Goal: Task Accomplishment & Management: Manage account settings

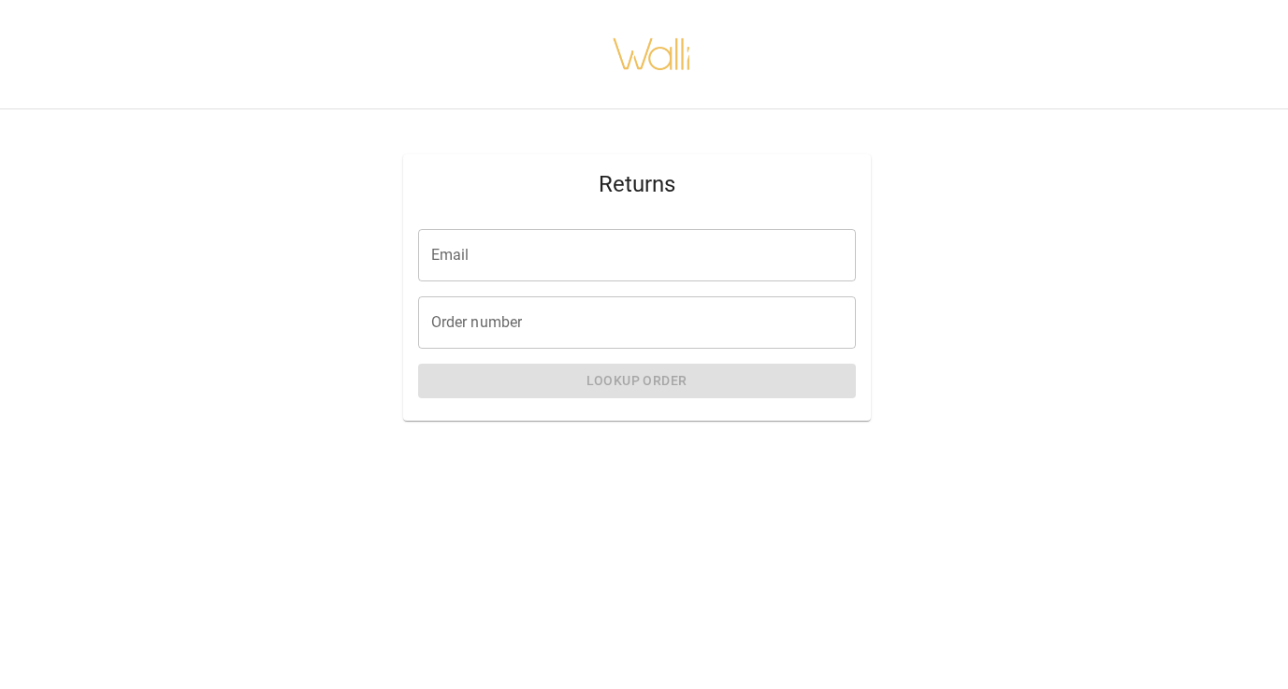
click at [772, 248] on input "Email" at bounding box center [637, 255] width 438 height 52
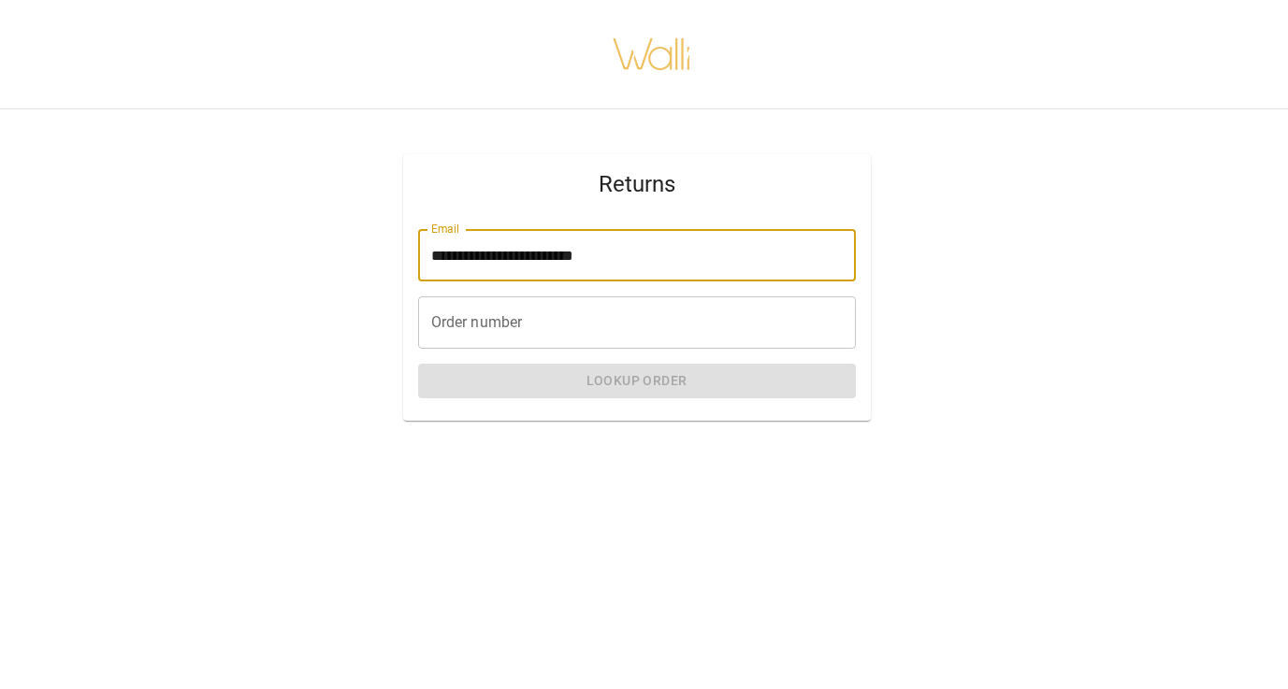
type input "**********"
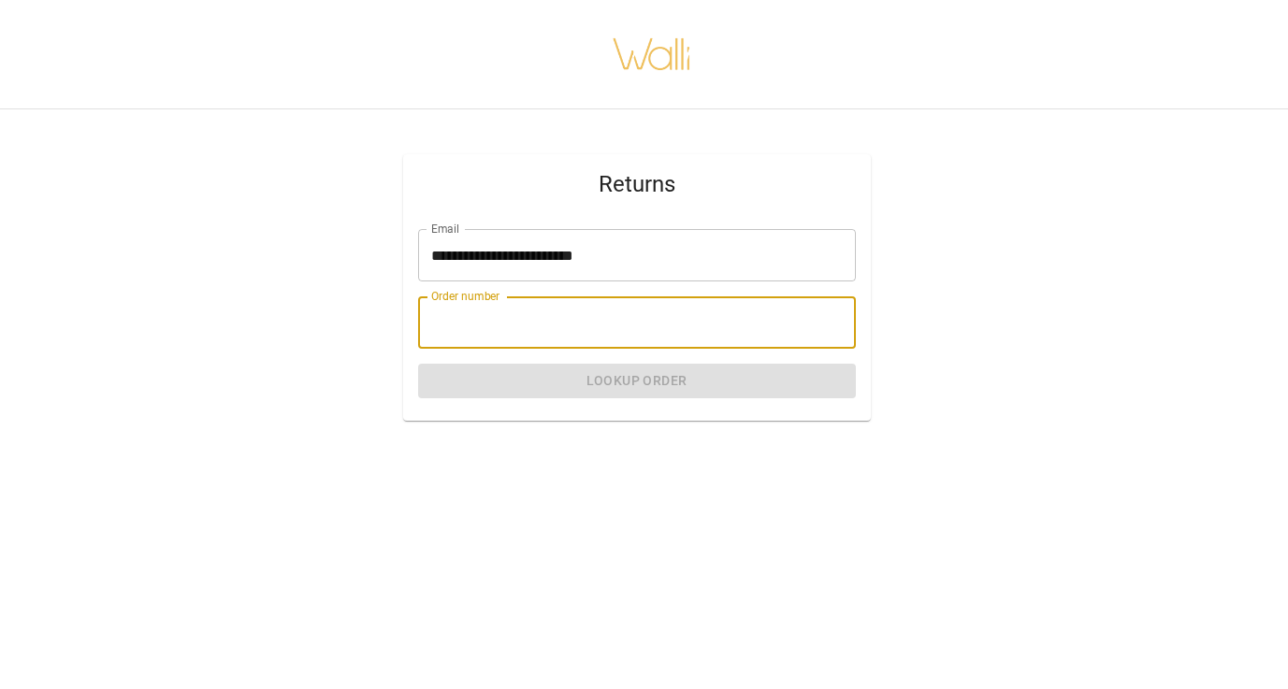
click at [668, 325] on input "Order number" at bounding box center [637, 322] width 438 height 52
paste input "********"
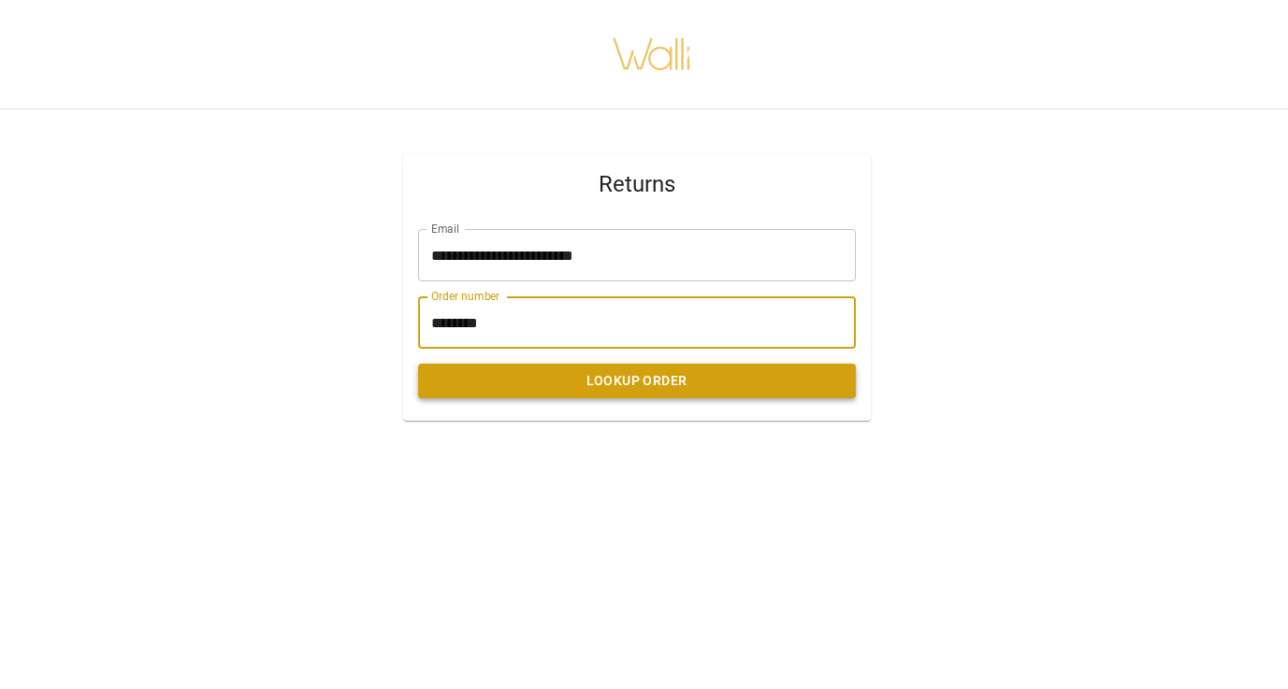
type input "********"
click at [674, 387] on button "Lookup Order" at bounding box center [637, 381] width 438 height 35
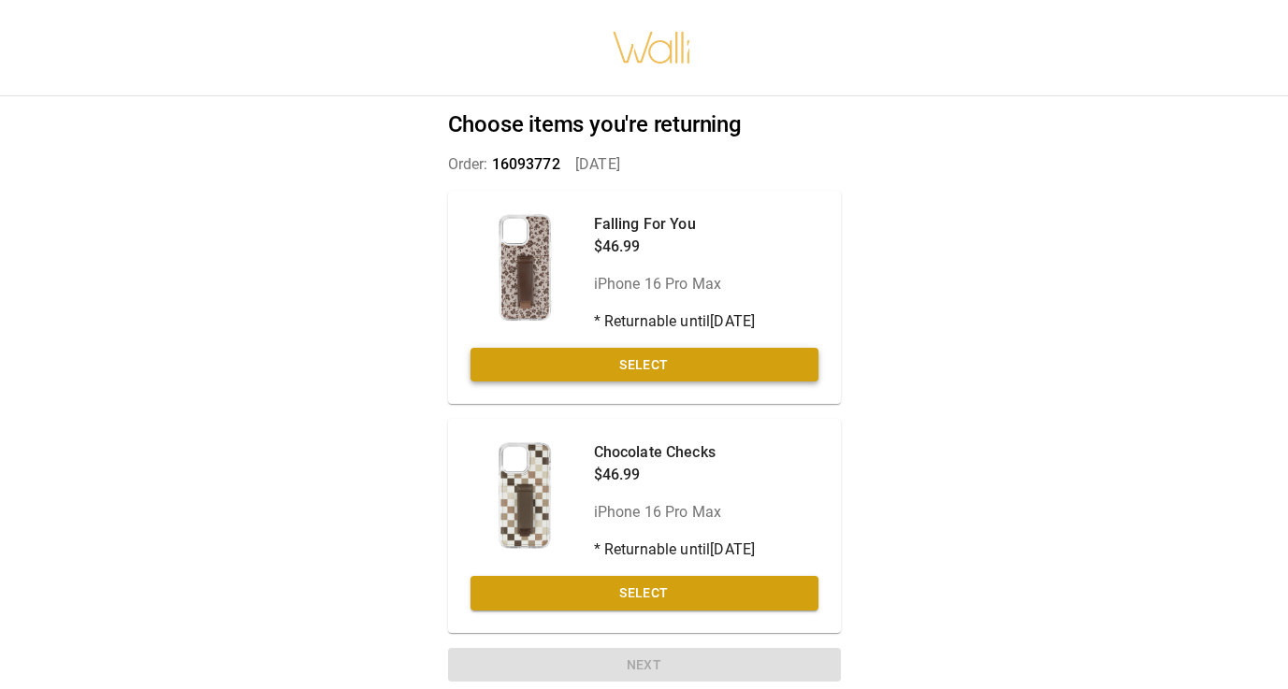
drag, startPoint x: 674, startPoint y: 387, endPoint x: 663, endPoint y: 366, distance: 24.3
click at [663, 366] on div "Falling For You $46.99 iPhone 16 Pro Max * Returnable until [DATE] Select" at bounding box center [644, 298] width 393 height 214
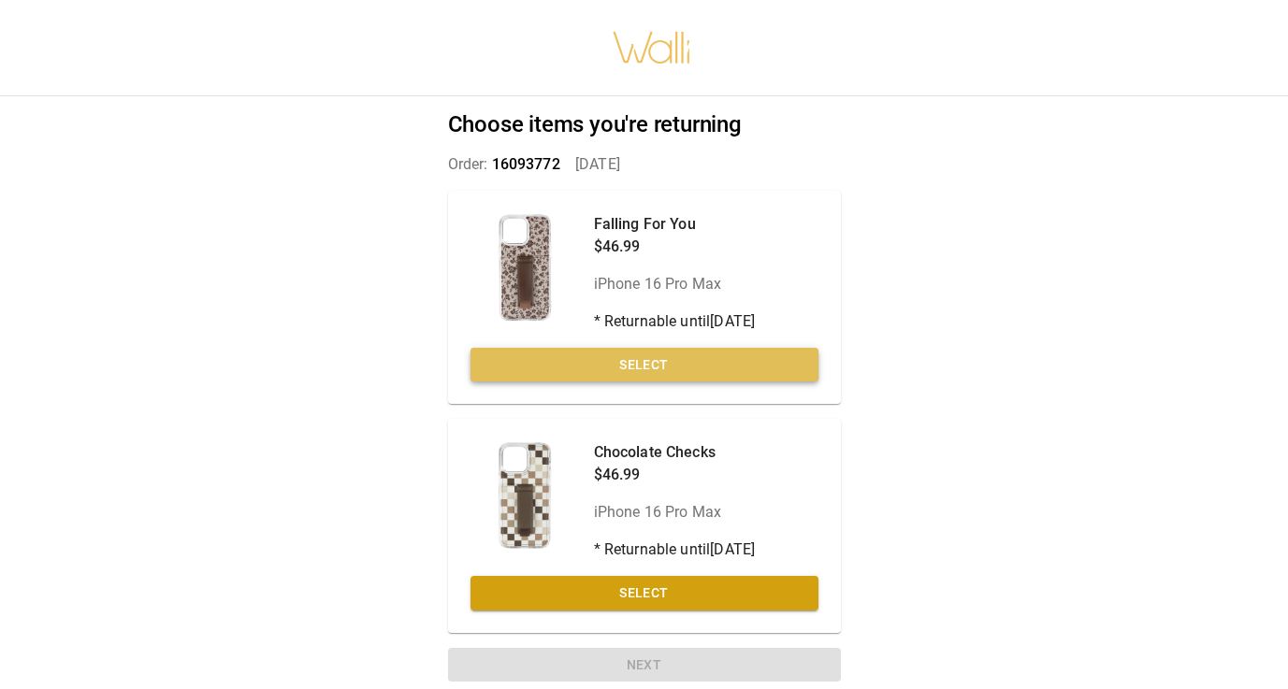
click at [663, 366] on button "Select" at bounding box center [644, 365] width 348 height 35
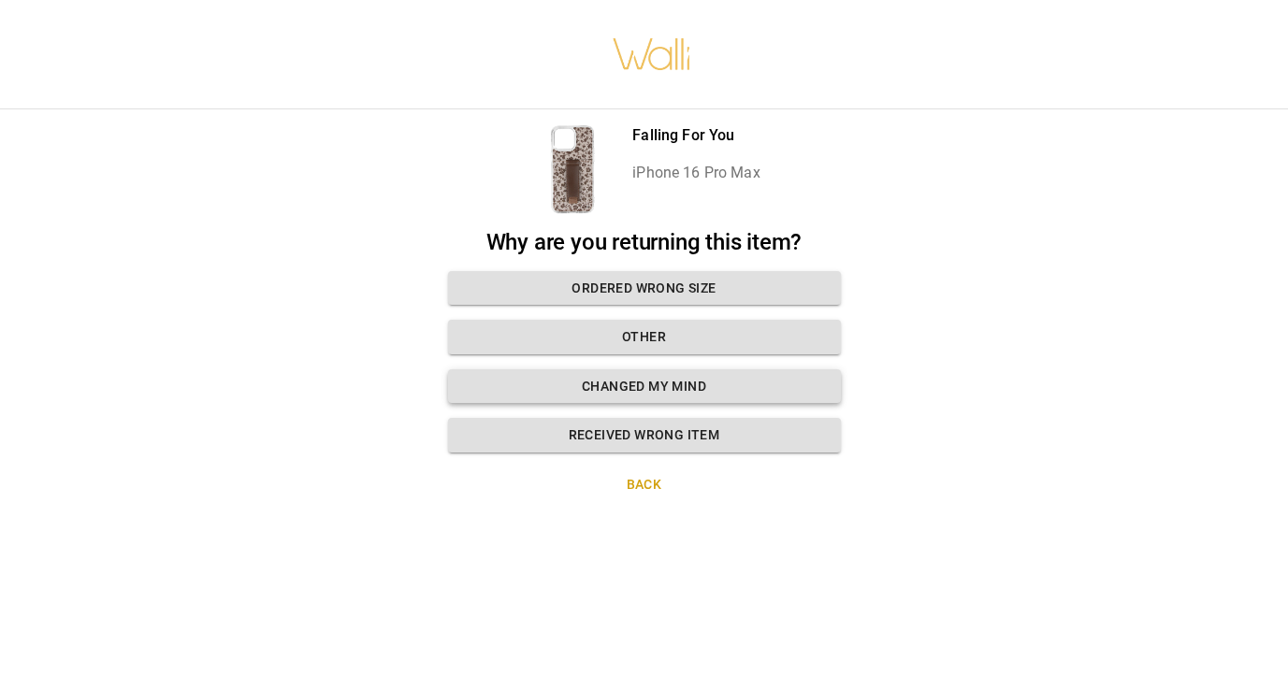
click at [676, 383] on button "Changed my mind" at bounding box center [644, 386] width 393 height 35
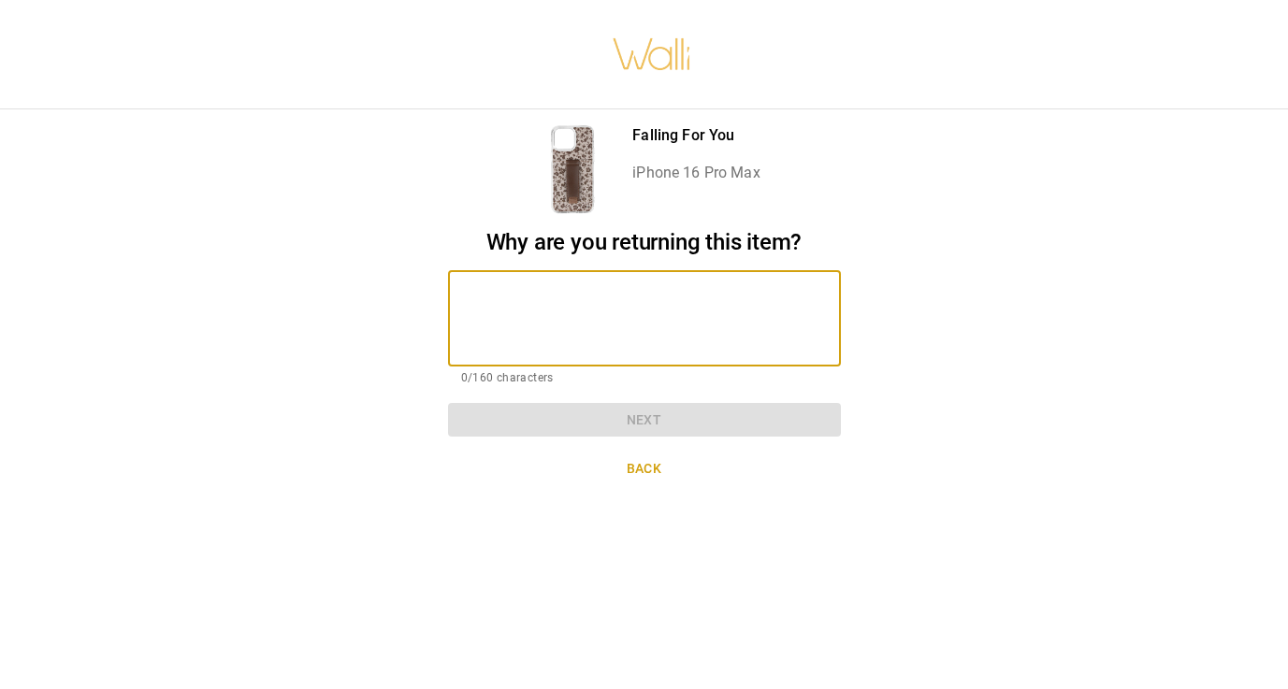
click at [615, 297] on textarea at bounding box center [644, 318] width 367 height 65
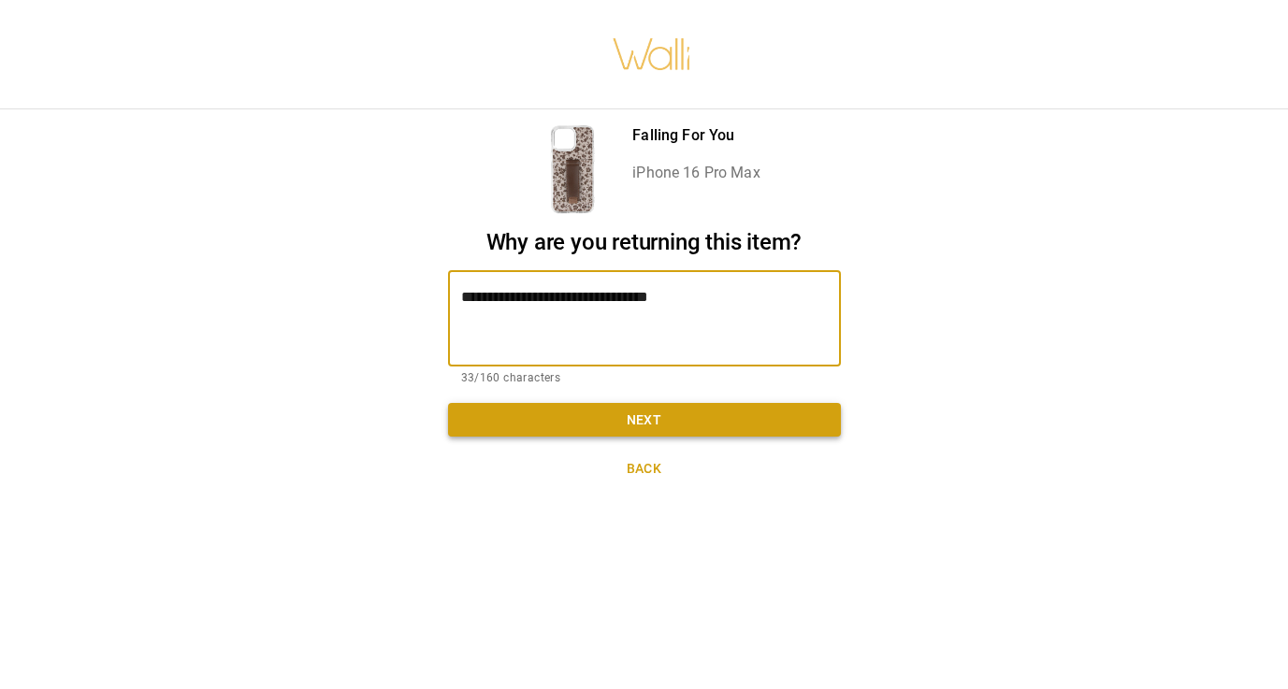
type textarea "**********"
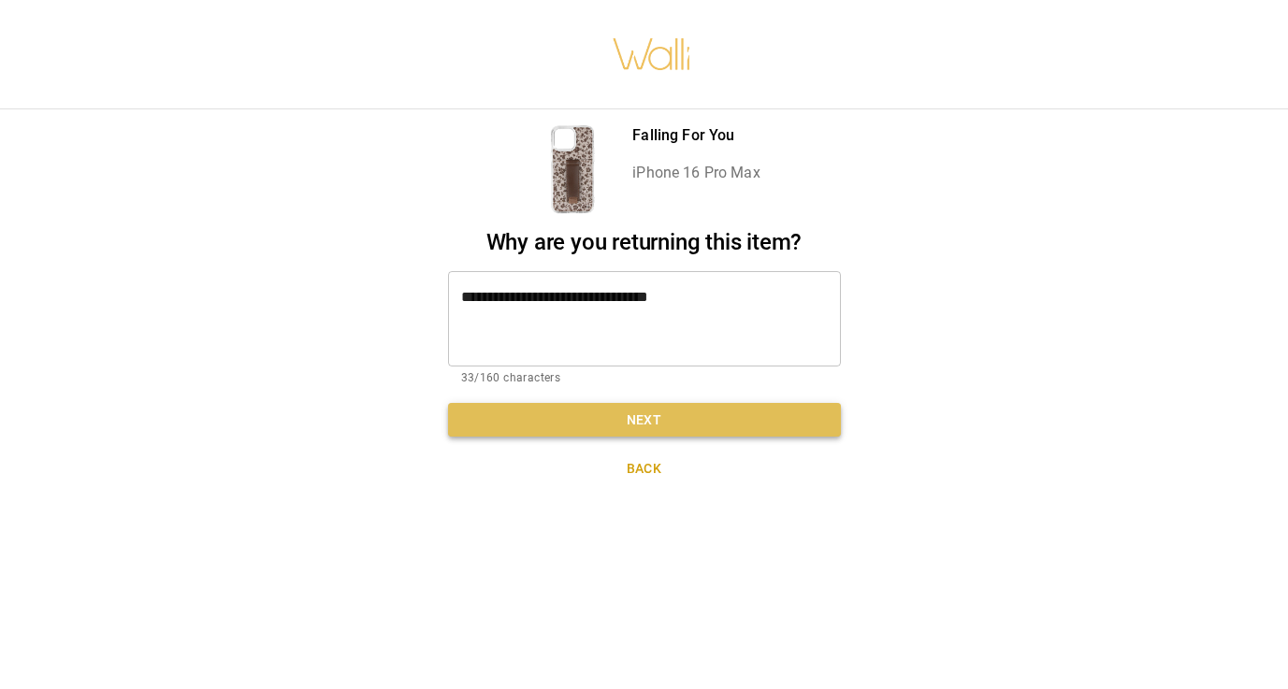
click at [613, 411] on button "Next" at bounding box center [644, 420] width 393 height 35
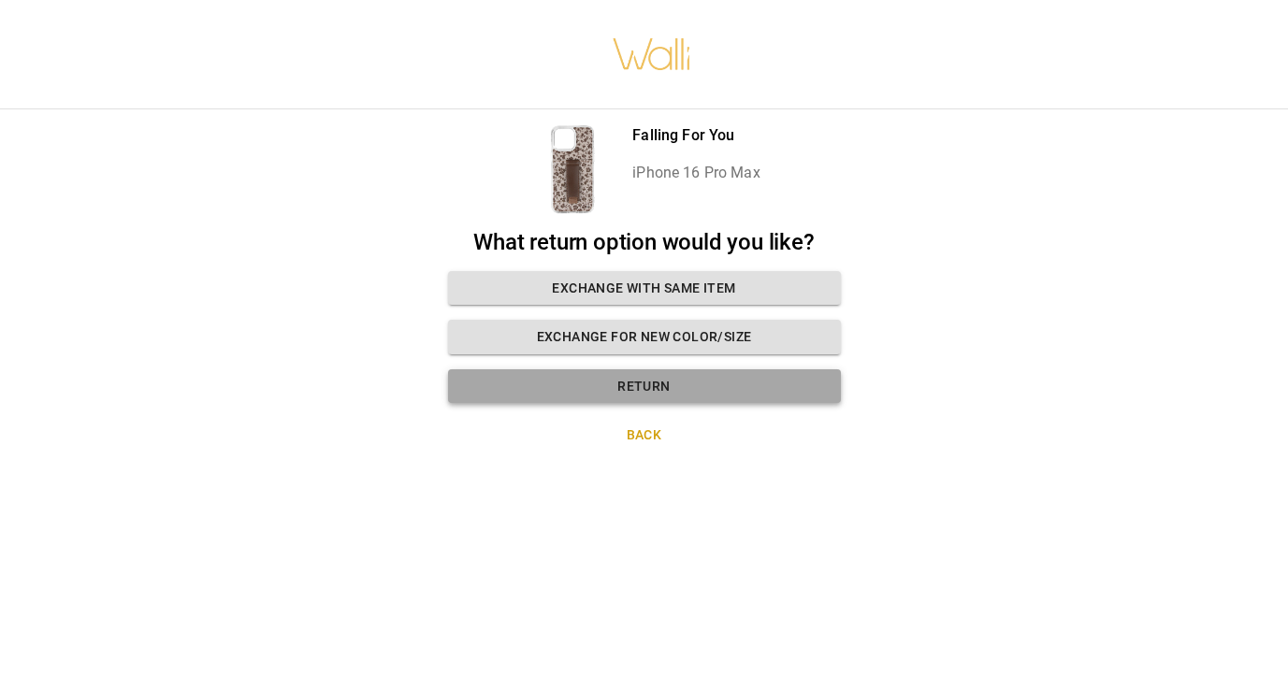
click at [651, 380] on button "Return" at bounding box center [644, 386] width 393 height 35
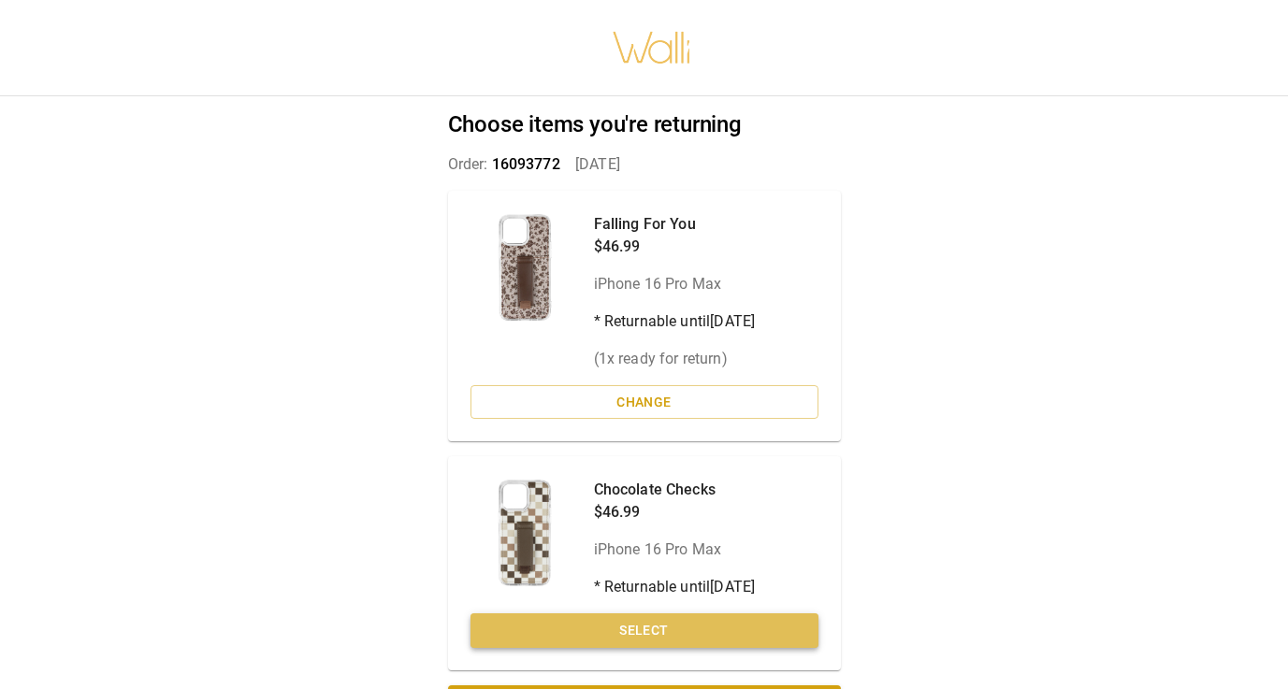
click at [654, 630] on button "Select" at bounding box center [644, 631] width 348 height 35
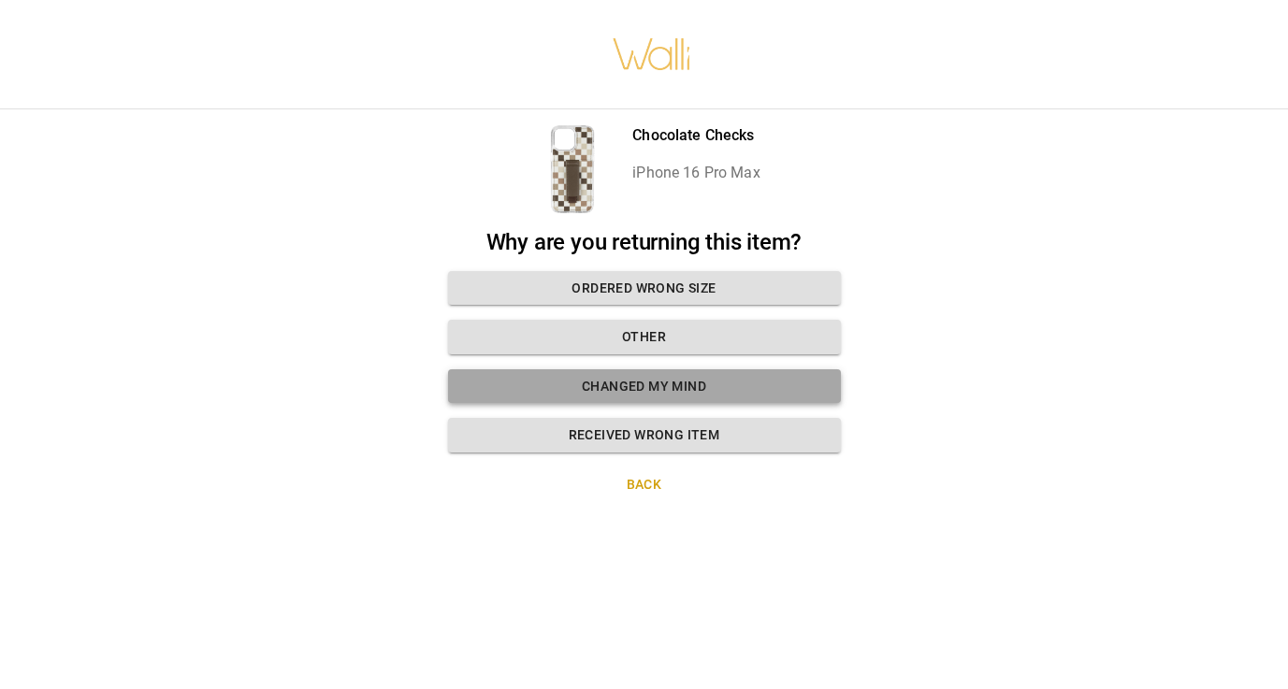
click at [636, 385] on button "Changed my mind" at bounding box center [644, 386] width 393 height 35
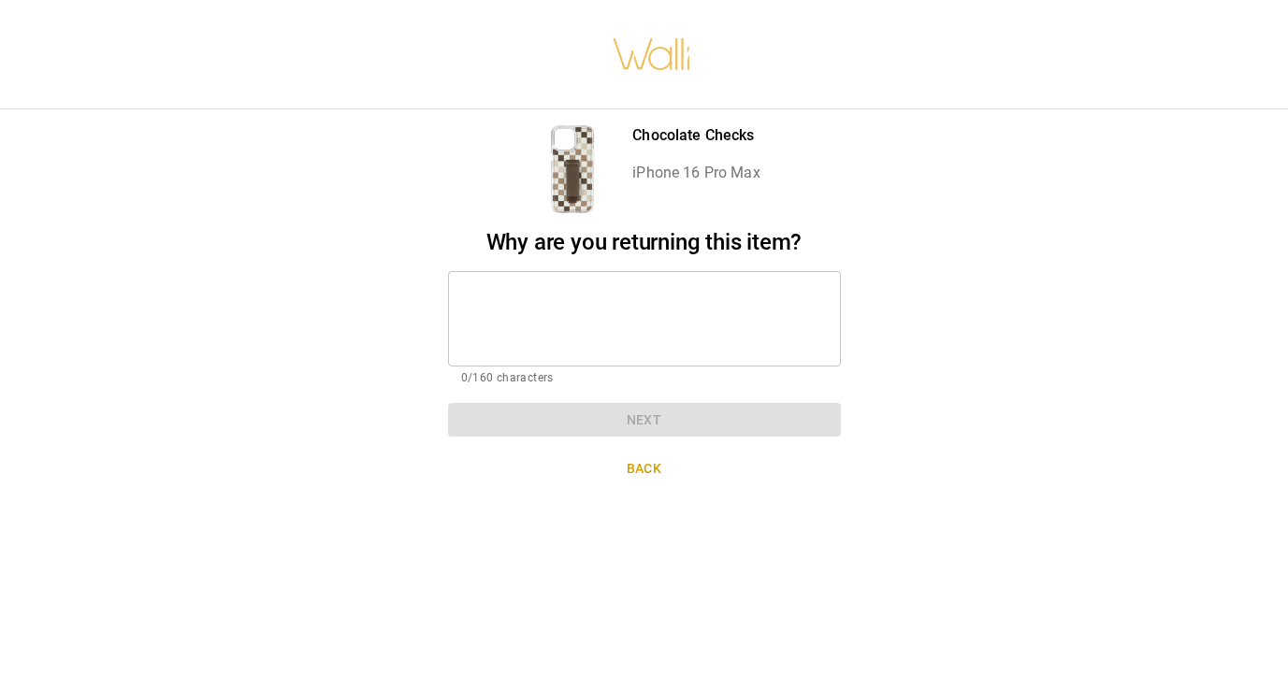
click at [610, 320] on textarea at bounding box center [644, 318] width 367 height 65
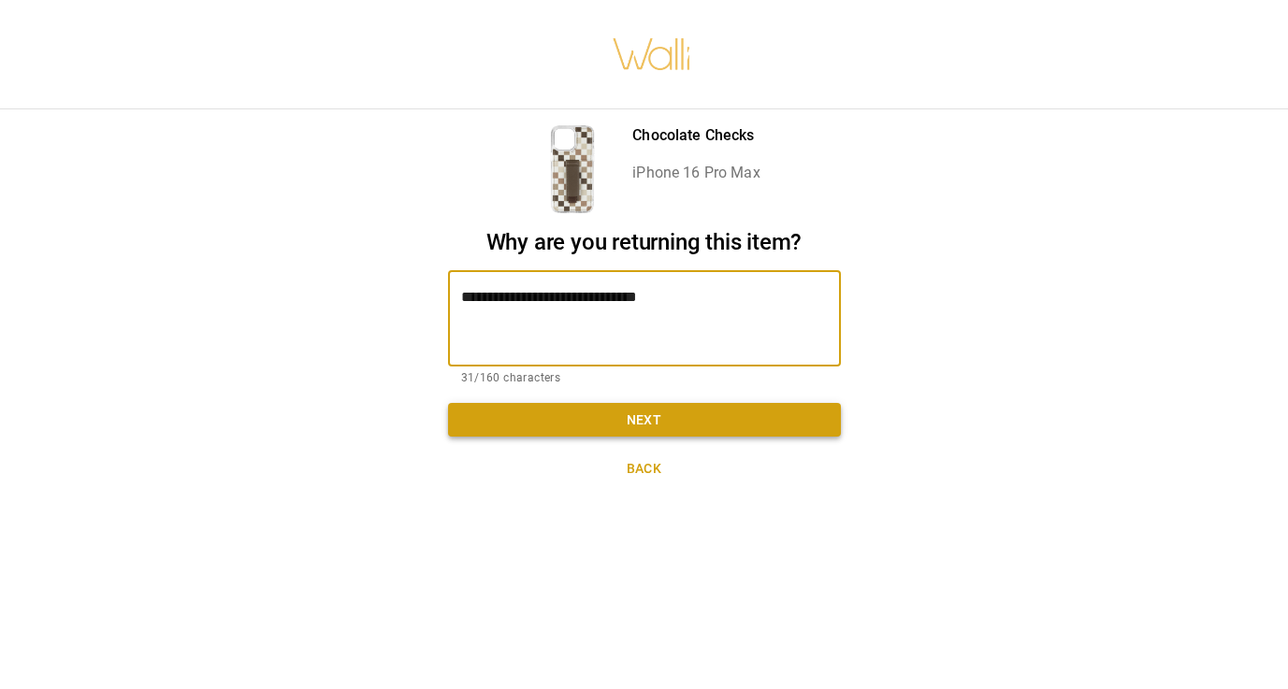
type textarea "**********"
click at [648, 428] on button "Next" at bounding box center [644, 420] width 393 height 35
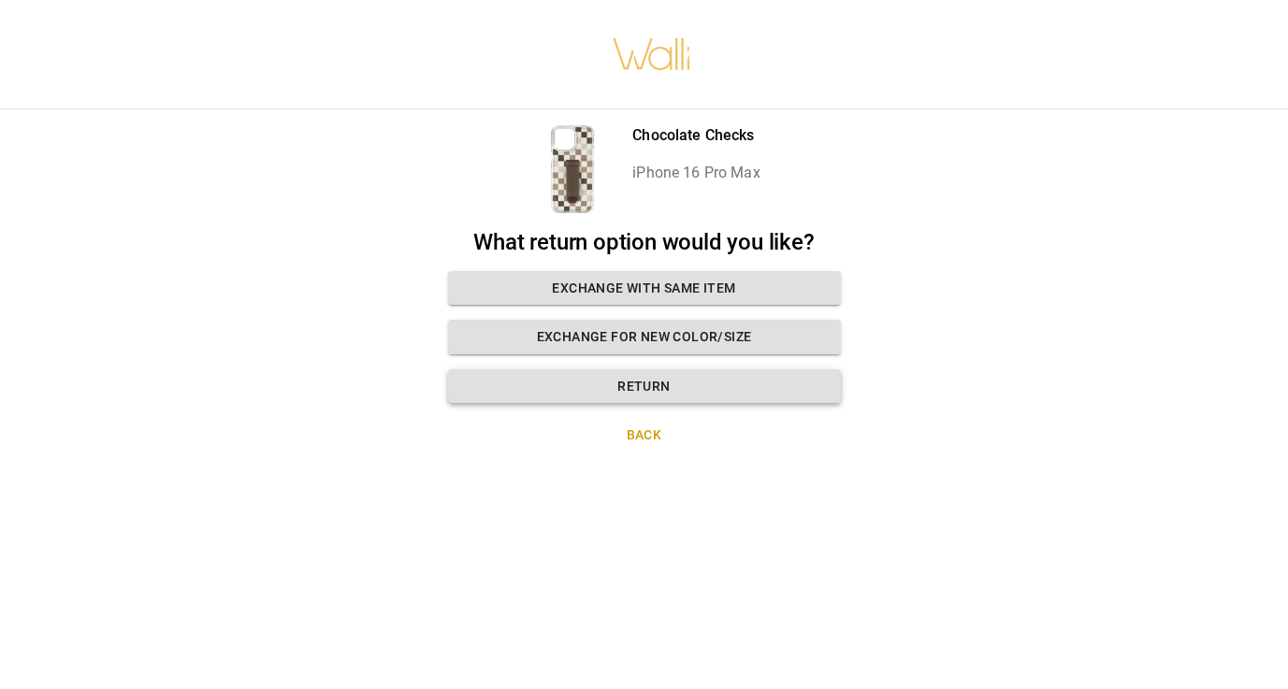
click at [664, 381] on button "Return" at bounding box center [644, 386] width 393 height 35
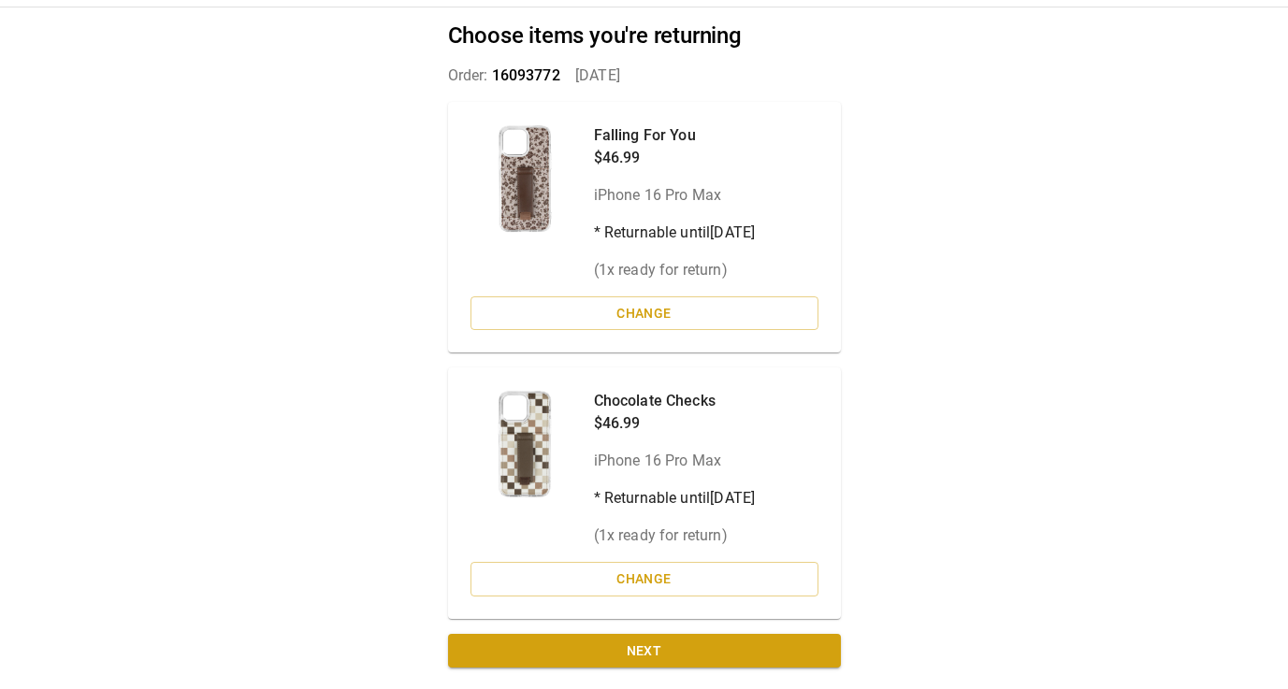
scroll to position [88, 0]
click at [678, 647] on button "Next" at bounding box center [644, 652] width 393 height 35
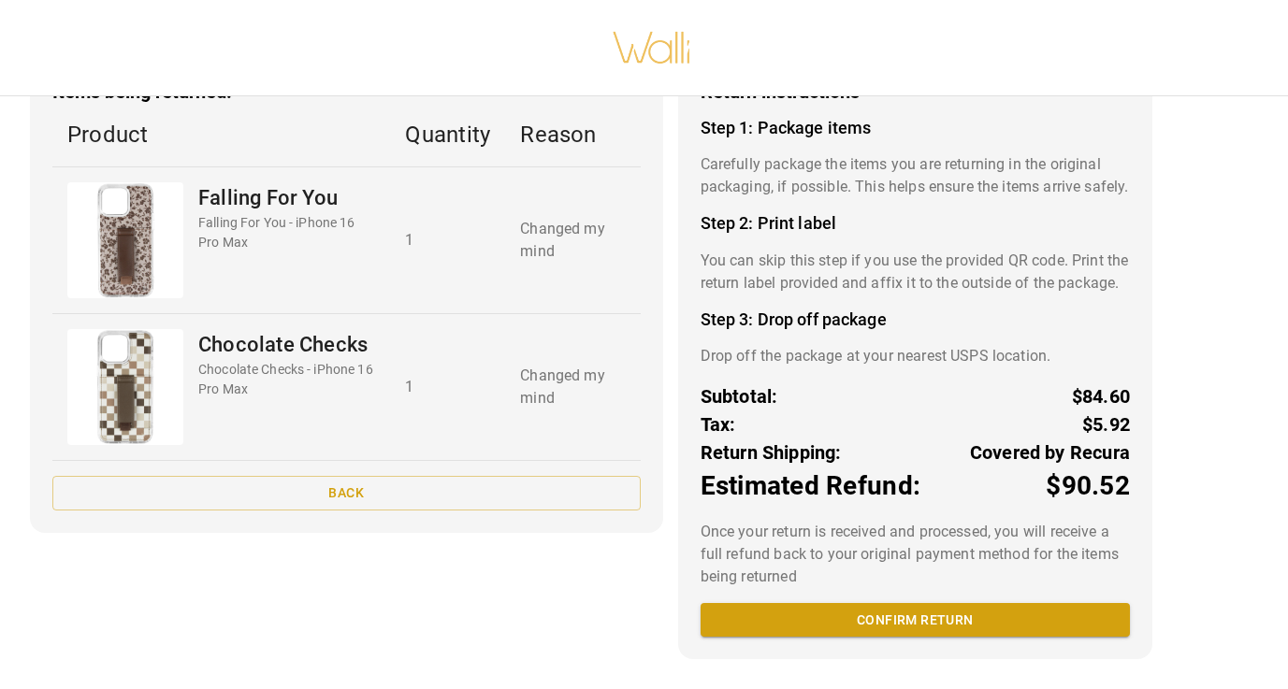
scroll to position [152, 0]
click at [988, 621] on button "Confirm return" at bounding box center [914, 620] width 429 height 35
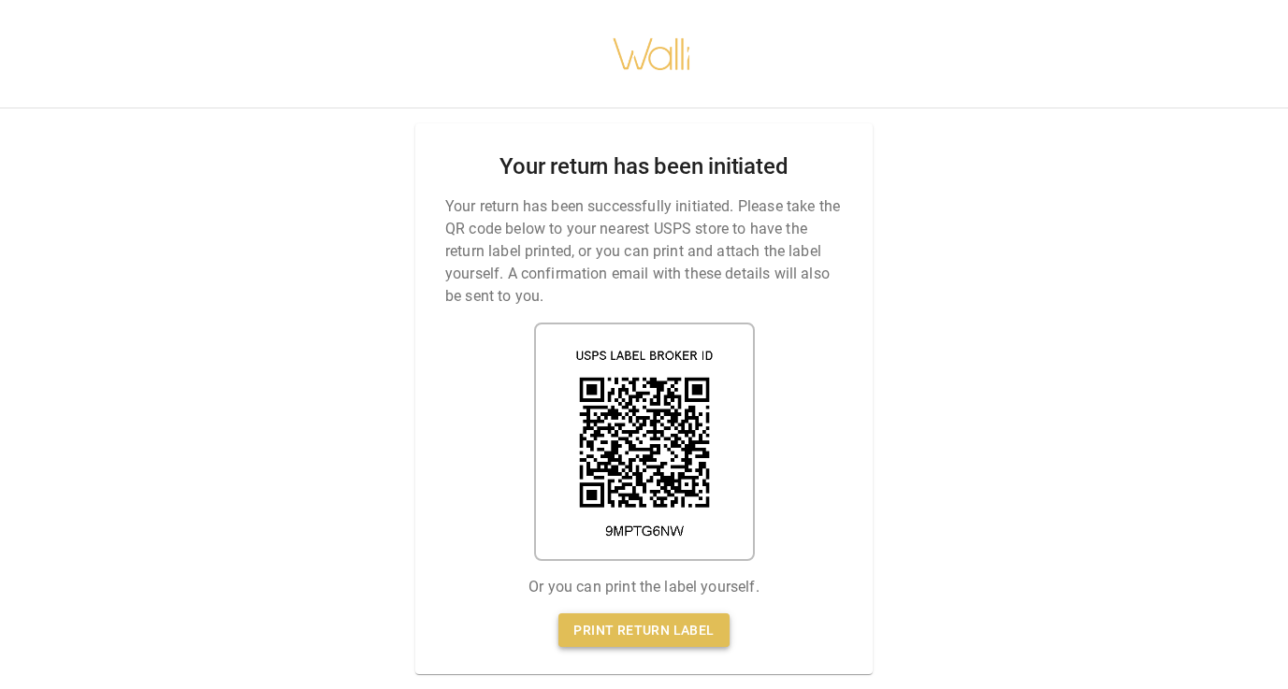
click at [676, 615] on link "Print return label" at bounding box center [643, 631] width 170 height 35
click at [645, 442] on img at bounding box center [644, 442] width 221 height 238
click at [650, 614] on link "Print return label" at bounding box center [643, 631] width 170 height 35
